Goal: Task Accomplishment & Management: Manage account settings

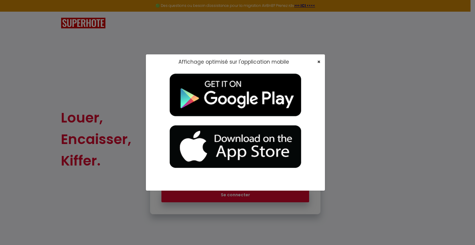
type input "[EMAIL_ADDRESS][DOMAIN_NAME]"
click at [319, 62] on span "×" at bounding box center [318, 61] width 3 height 7
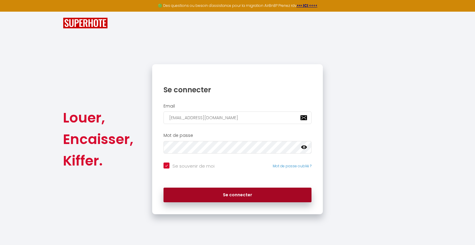
click at [247, 192] on button "Se connecter" at bounding box center [237, 194] width 148 height 15
checkbox input "true"
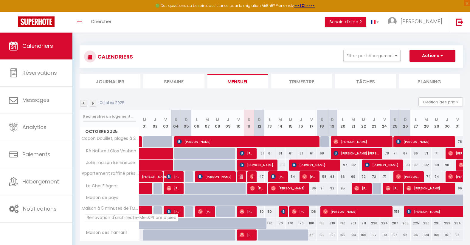
click at [108, 217] on span "Rénovation d'architecte-Mer&Phare à pied" at bounding box center [131, 217] width 94 height 7
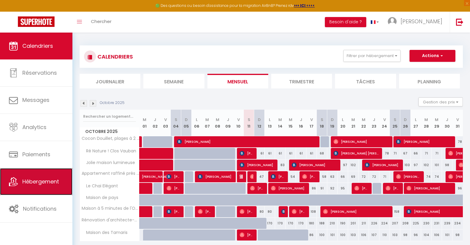
click at [46, 177] on span "Hébergement" at bounding box center [40, 180] width 37 height 7
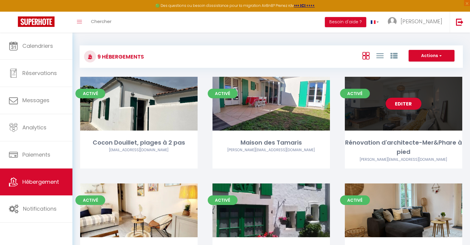
click at [421, 99] on div "Editer" at bounding box center [404, 104] width 118 height 54
select select "3"
select select "2"
select select "1"
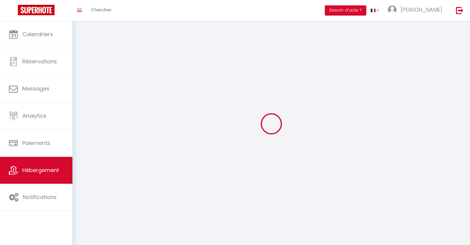
select select
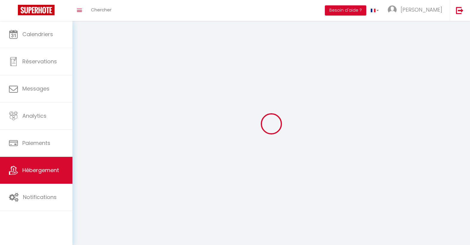
checkbox input "false"
select select
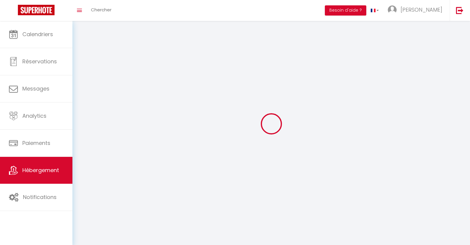
select select
select select "1"
select select
select select "28"
select select
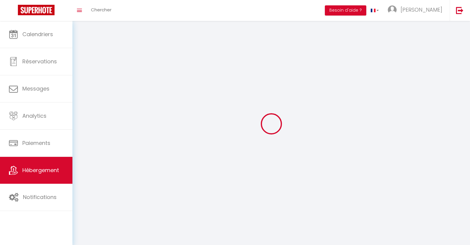
select select
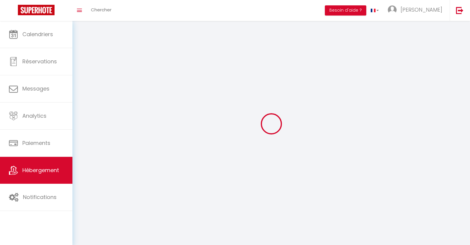
checkbox input "false"
select select
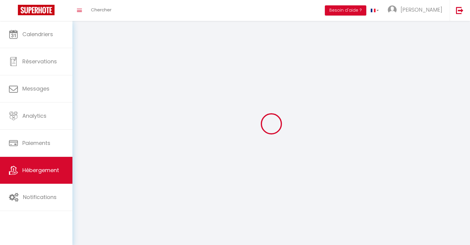
select select
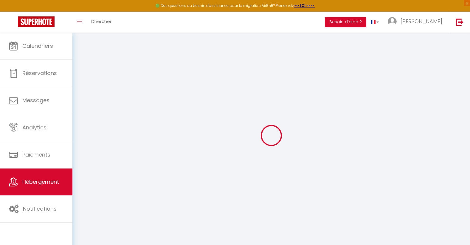
select select
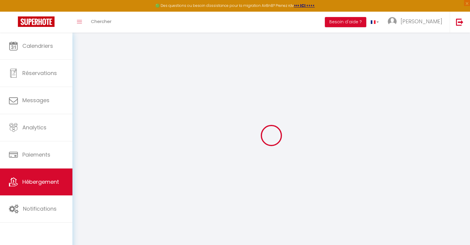
select select
checkbox input "false"
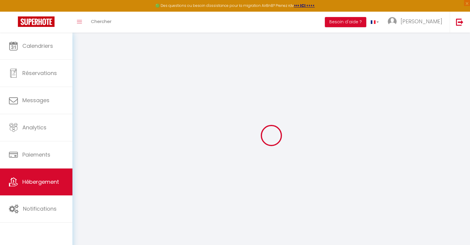
select select
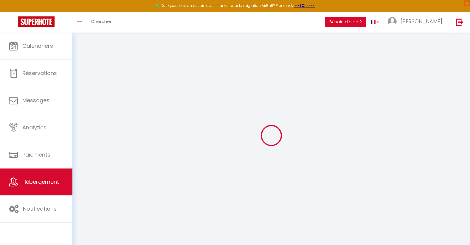
select select
checkbox input "false"
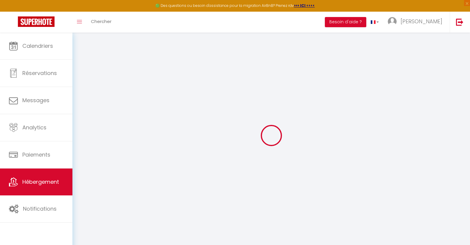
checkbox input "false"
select select
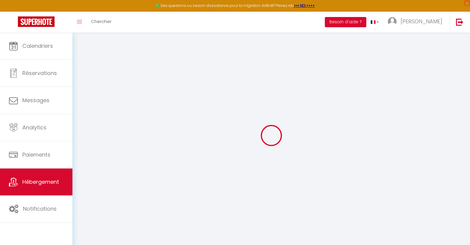
select select
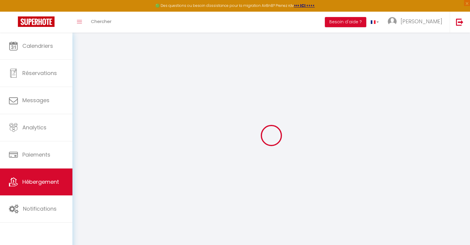
checkbox input "false"
select select
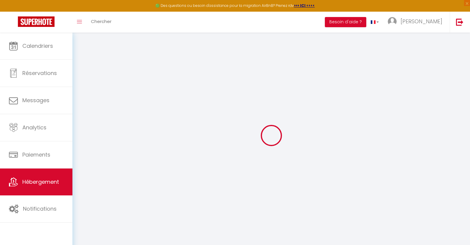
select select
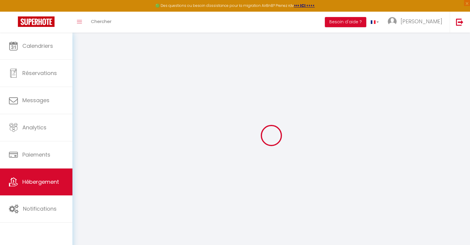
select select
checkbox input "false"
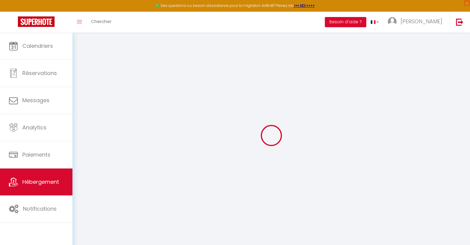
checkbox input "false"
select select
type input "Rénovation d'architecte-Mer&Phare à pied"
type input "[PERSON_NAME]"
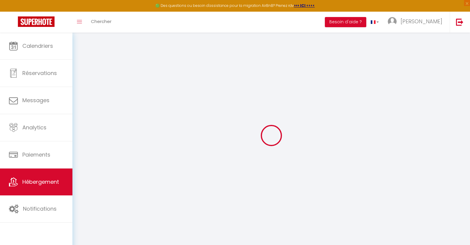
type input "Kolan"
type input "2 bis Chemin de la [GEOGRAPHIC_DATA]"
type input "44260"
type input "BOUEE"
select select "houses"
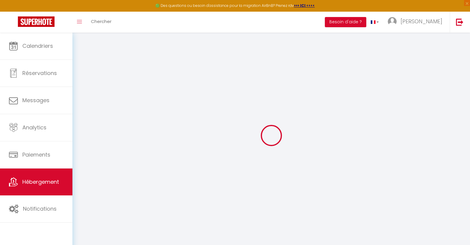
select select "8"
select select "4"
type input "90"
type input "4.51"
type input "900"
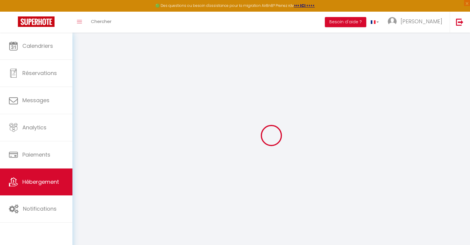
select select
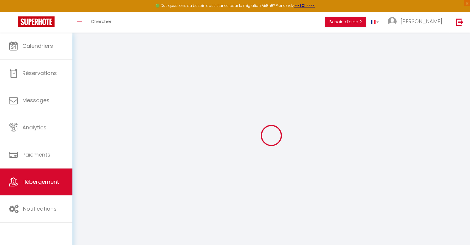
select select
type input "[STREET_ADDRESS]"
type input "17590"
type input "SAINT CLEMENT DES BALEINES"
type input "[EMAIL_ADDRESS][DOMAIN_NAME]"
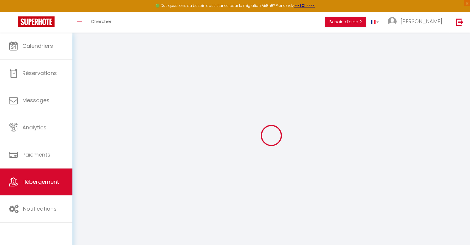
select select "16004"
checkbox input "false"
checkbox input "true"
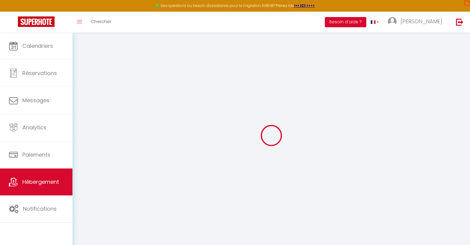
type input "0"
select select "+ 20 %"
select select "+ 30 %"
select select "+ 5 %"
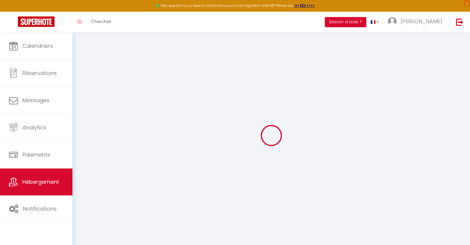
checkbox input "false"
checkbox input "true"
select select
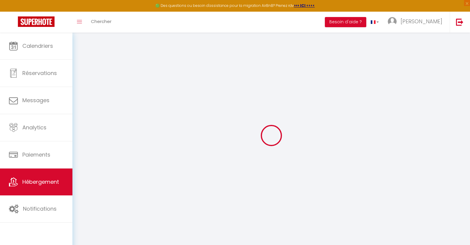
select select "EUR"
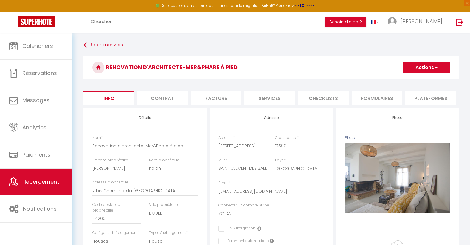
click at [427, 98] on li "Plateformes" at bounding box center [431, 97] width 51 height 15
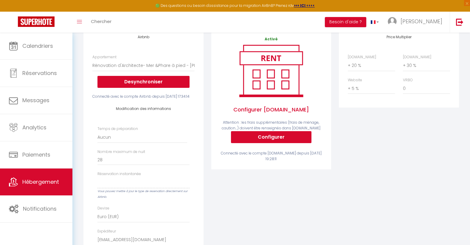
scroll to position [81, 0]
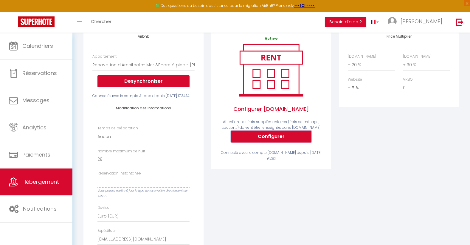
click at [297, 142] on button "Configurer" at bounding box center [271, 136] width 81 height 12
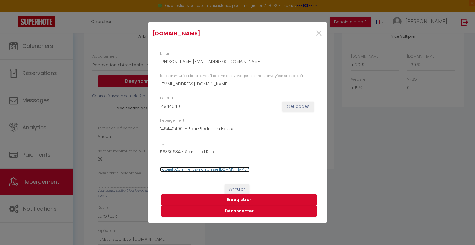
click at [232, 169] on link "Tutoriel : Comment synchroniser [DOMAIN_NAME] ?" at bounding box center [205, 168] width 90 height 5
click at [246, 199] on button "Enregistrer" at bounding box center [238, 199] width 155 height 11
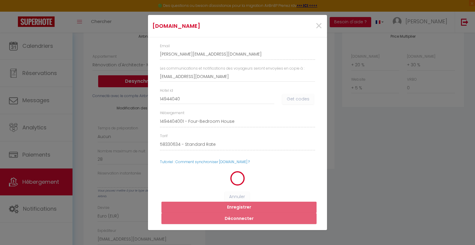
select select
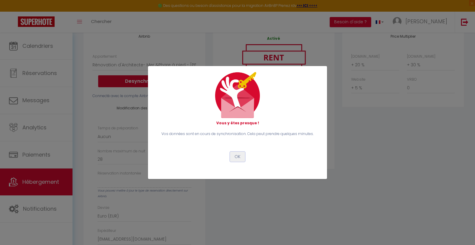
click at [238, 156] on button "OK" at bounding box center [237, 157] width 15 height 10
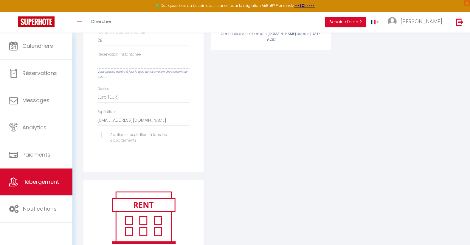
scroll to position [201, 0]
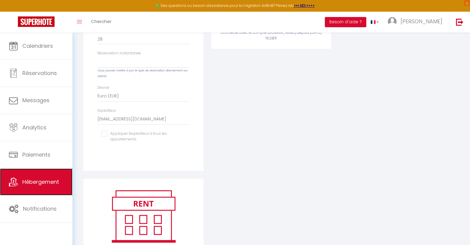
click at [57, 177] on link "Hébergement" at bounding box center [36, 181] width 72 height 27
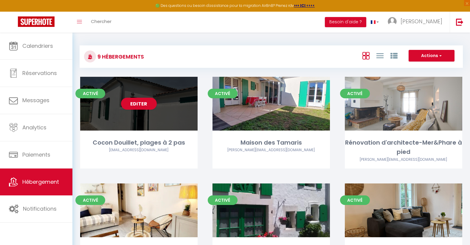
click at [142, 114] on div "Editer" at bounding box center [139, 104] width 118 height 54
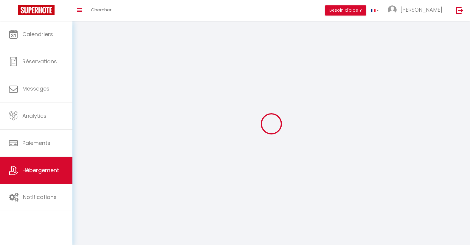
select select "1"
select select
select select "28"
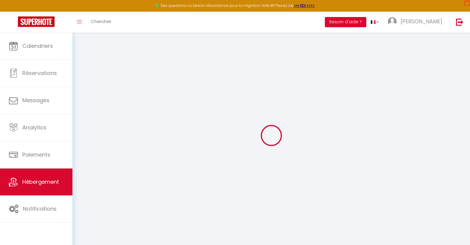
select select
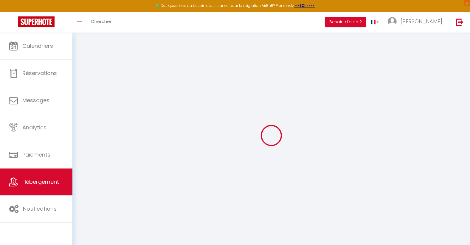
select select
checkbox input "false"
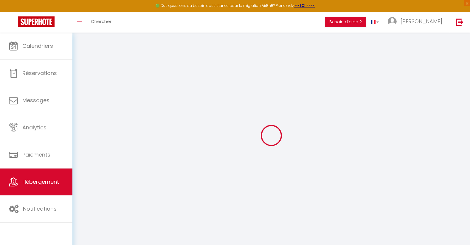
select select
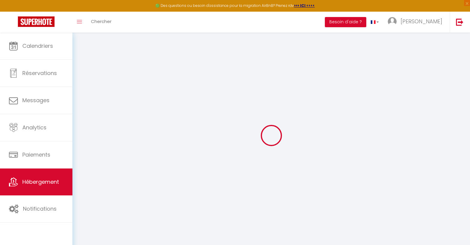
select select
checkbox input "false"
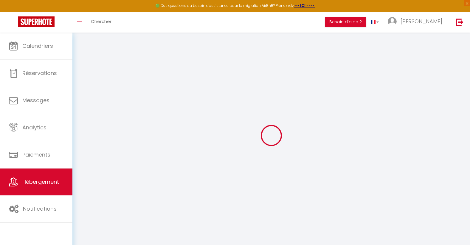
checkbox input "false"
select select
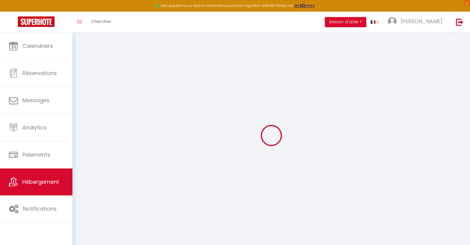
select select
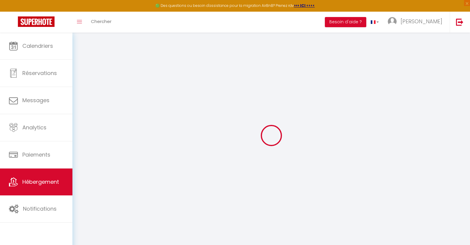
checkbox input "false"
select select
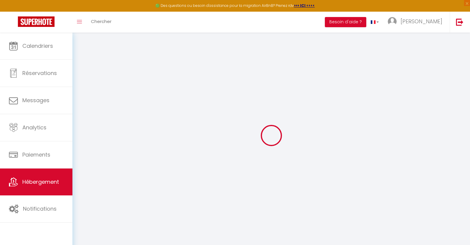
select select
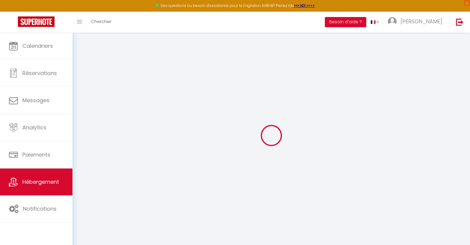
select select
checkbox input "false"
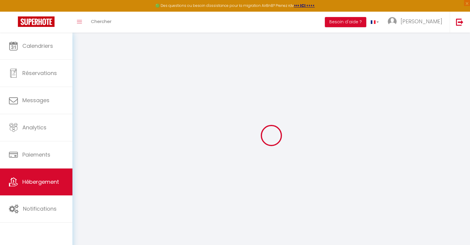
checkbox input "false"
select select
type input "Cocon Douillet, plages à 2 pas"
type input "[PERSON_NAME]"
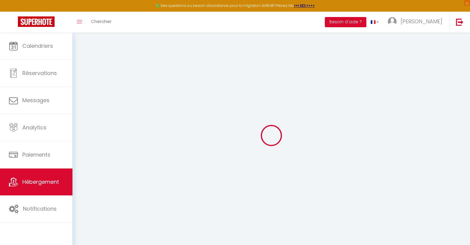
type input "[PERSON_NAME]"
type input "[STREET_ADDRESS]"
type input "17940"
type input "Rivedoux-Plage"
select select "houses"
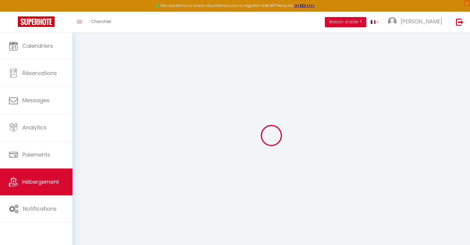
select select "2"
type input "97"
type input "75"
type input "5.5"
type input "4.51"
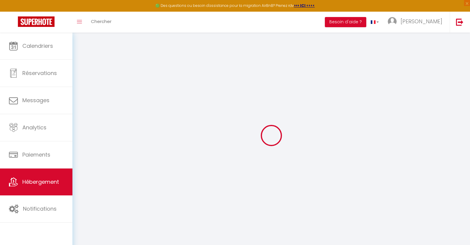
type input "300"
select select
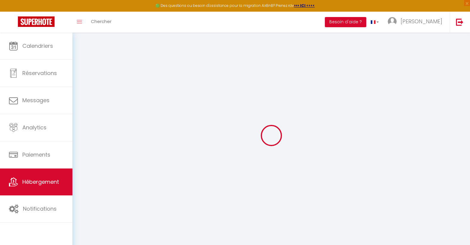
select select
type input "6 Impasse du [GEOGRAPHIC_DATA]"
type input "17740"
type input "[GEOGRAPHIC_DATA]"
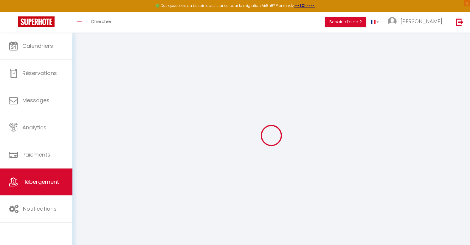
type input "[EMAIL_ADDRESS][DOMAIN_NAME]"
select select "10005"
checkbox input "false"
checkbox input "true"
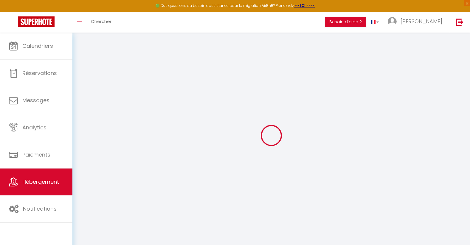
checkbox input "true"
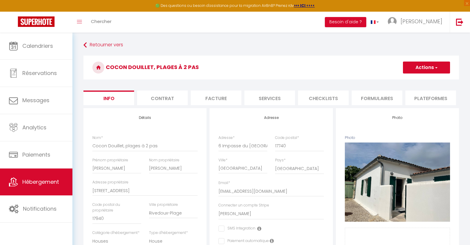
click at [435, 66] on span "button" at bounding box center [436, 67] width 4 height 6
click at [369, 120] on h4 "Photo" at bounding box center [397, 117] width 105 height 4
click at [434, 99] on li "Plateformes" at bounding box center [431, 97] width 51 height 15
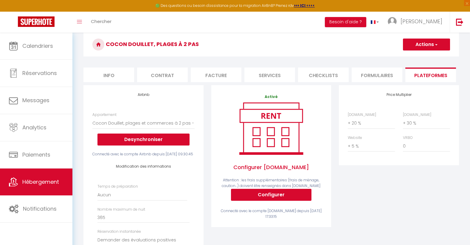
scroll to position [24, 0]
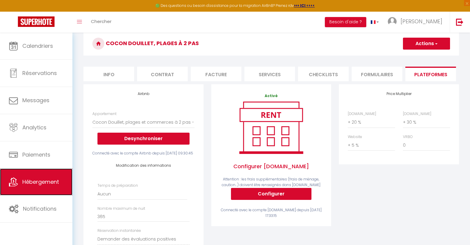
click at [61, 182] on link "Hébergement" at bounding box center [36, 181] width 72 height 27
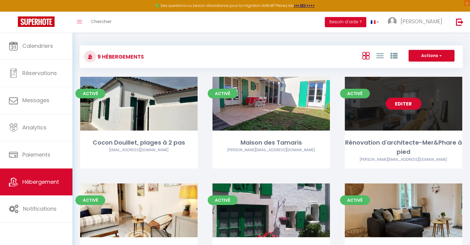
click at [410, 104] on link "Editer" at bounding box center [404, 104] width 36 height 12
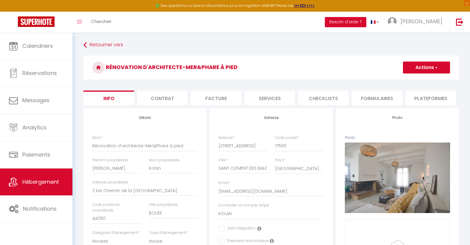
click at [439, 98] on li "Plateformes" at bounding box center [431, 97] width 51 height 15
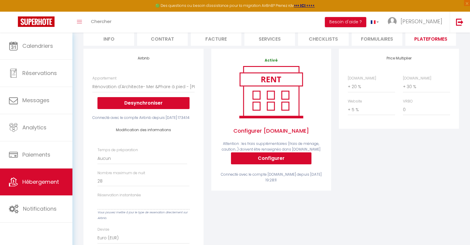
scroll to position [61, 0]
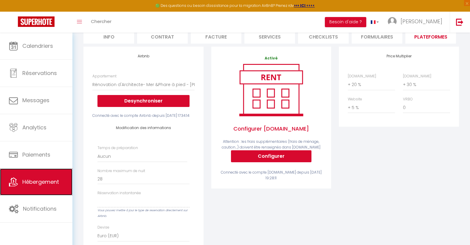
click at [28, 181] on span "Hébergement" at bounding box center [40, 181] width 37 height 7
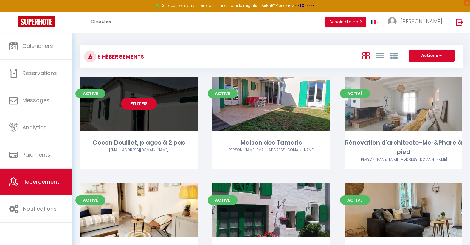
click at [141, 104] on link "Editer" at bounding box center [139, 104] width 36 height 12
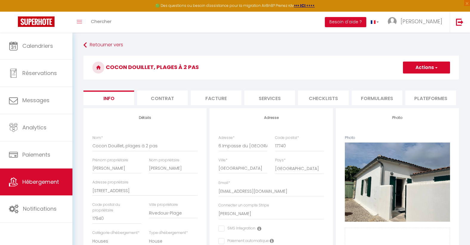
click at [427, 101] on li "Plateformes" at bounding box center [431, 97] width 51 height 15
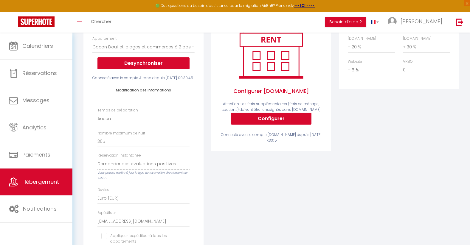
scroll to position [100, 0]
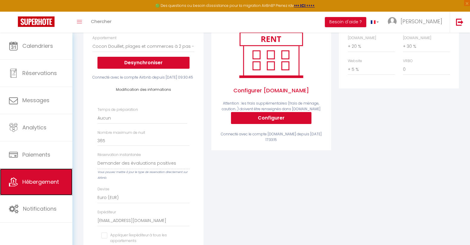
click at [50, 183] on span "Hébergement" at bounding box center [40, 181] width 37 height 7
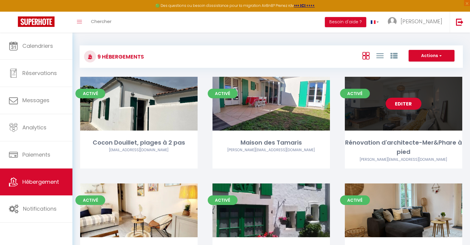
click at [402, 102] on link "Editer" at bounding box center [404, 104] width 36 height 12
